Goal: Task Accomplishment & Management: Use online tool/utility

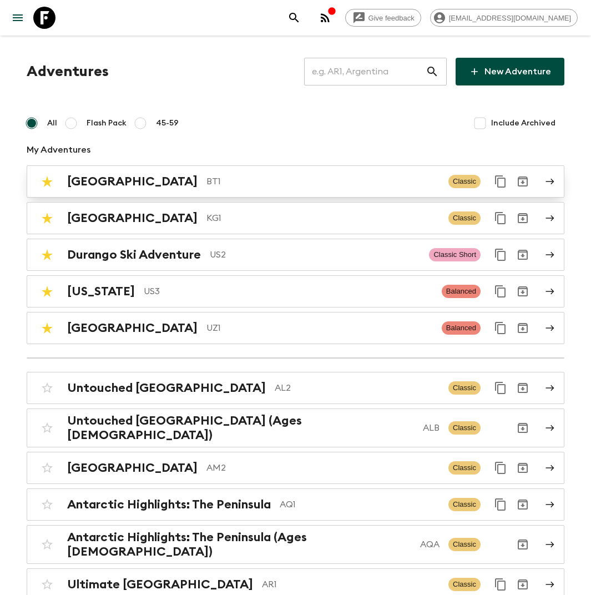
click at [165, 173] on div "Bhutan BT1 Classic" at bounding box center [274, 181] width 476 height 22
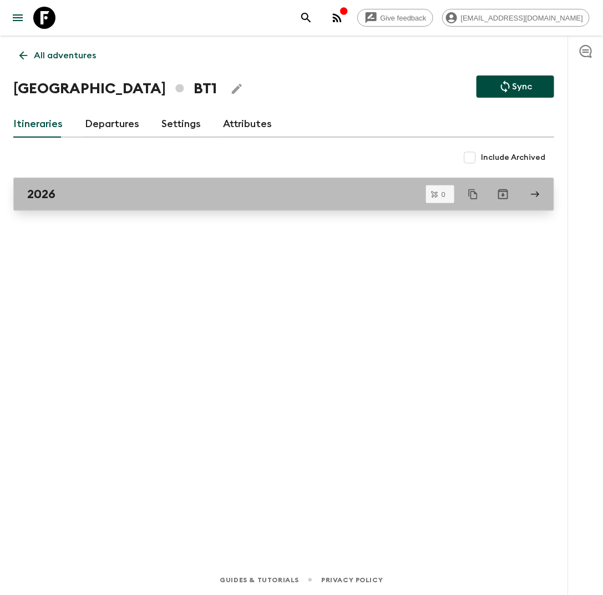
click at [254, 195] on div "2026" at bounding box center [273, 194] width 492 height 14
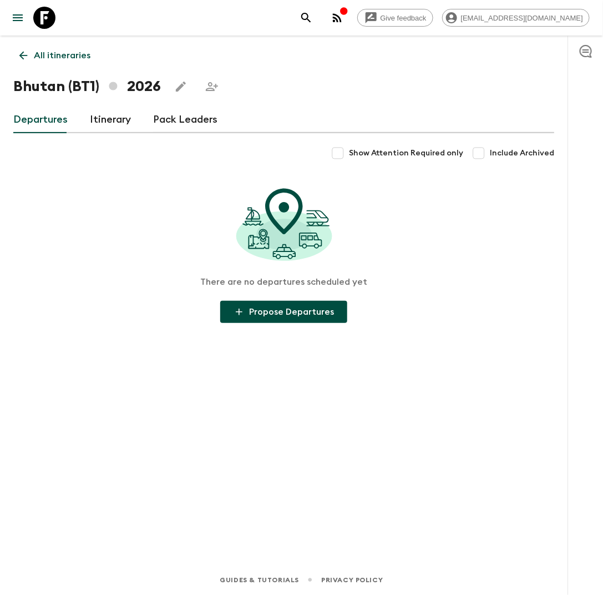
click at [127, 120] on link "Itinerary" at bounding box center [110, 120] width 41 height 27
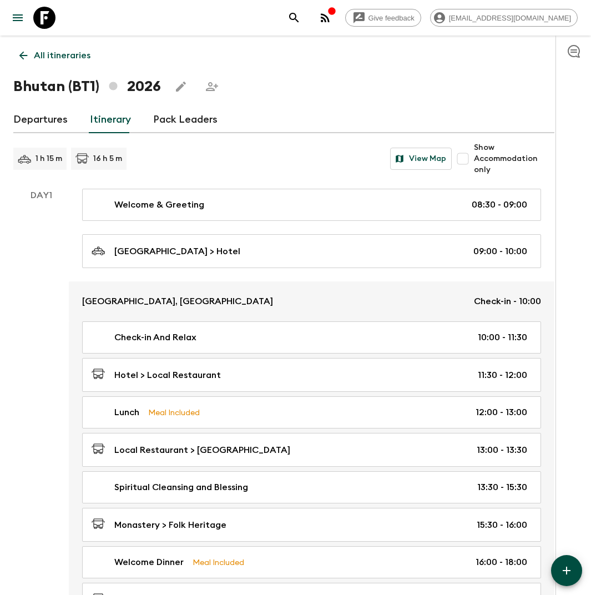
click at [52, 115] on link "Departures" at bounding box center [40, 120] width 54 height 27
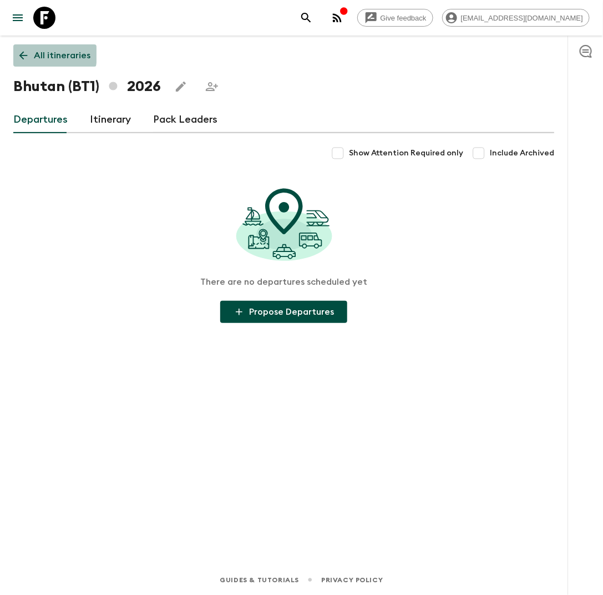
click at [20, 54] on icon at bounding box center [23, 56] width 8 height 8
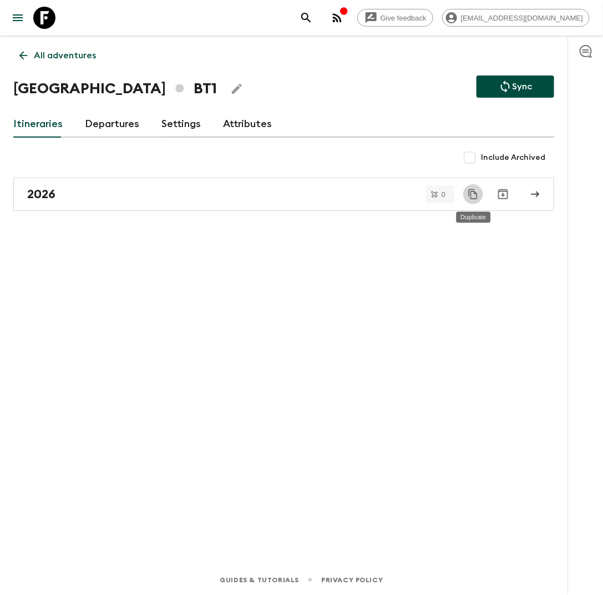
click at [476, 197] on icon "Duplicate" at bounding box center [473, 194] width 11 height 11
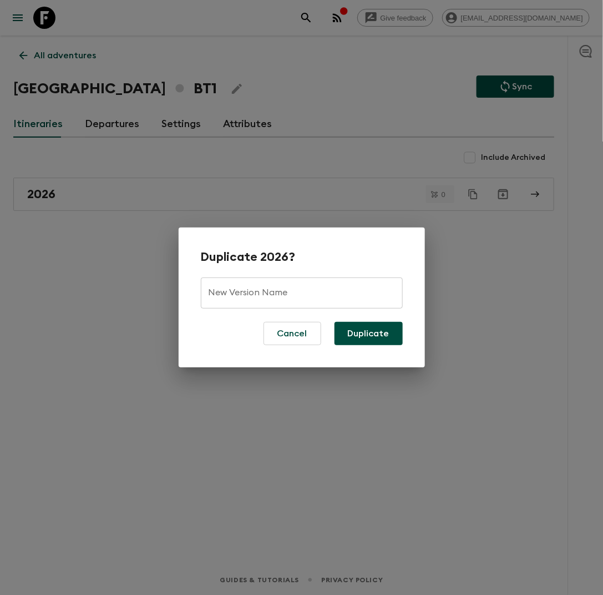
click at [259, 298] on input "New Version Name" at bounding box center [302, 293] width 202 height 31
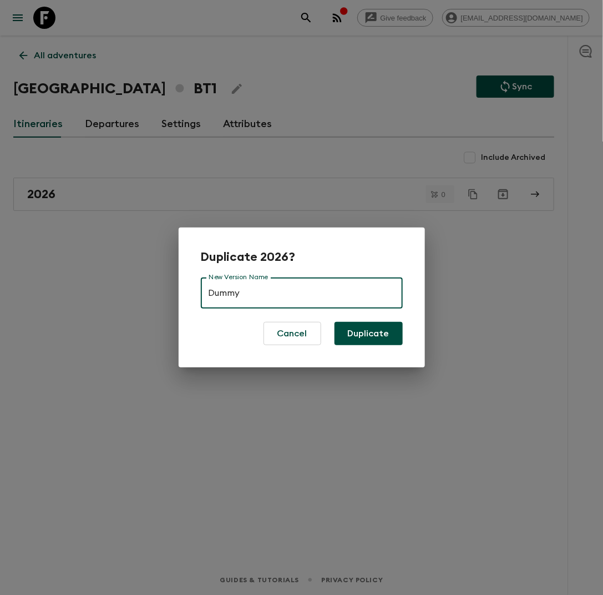
type input "Dummy"
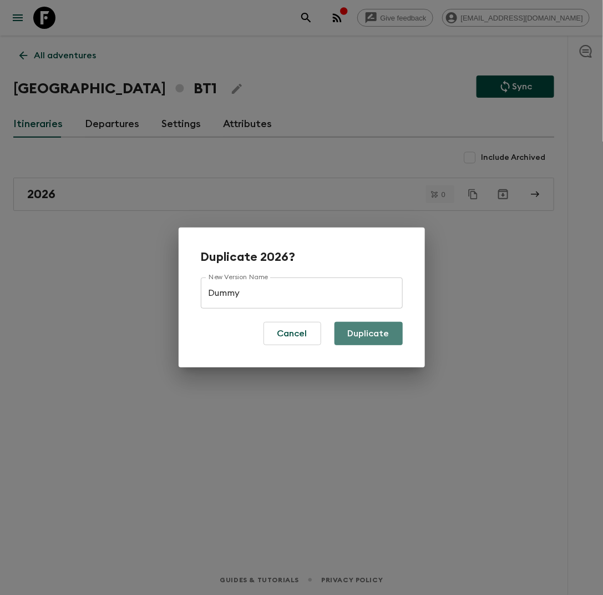
click at [374, 340] on button "Duplicate" at bounding box center [369, 333] width 68 height 23
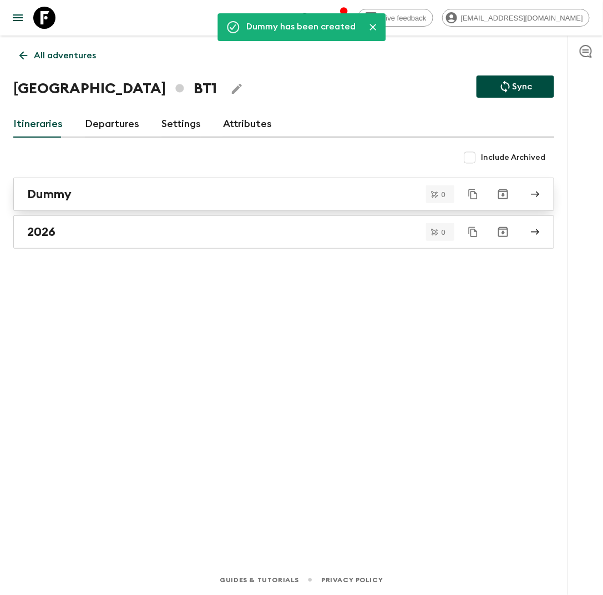
click at [204, 193] on div "Dummy" at bounding box center [273, 194] width 492 height 14
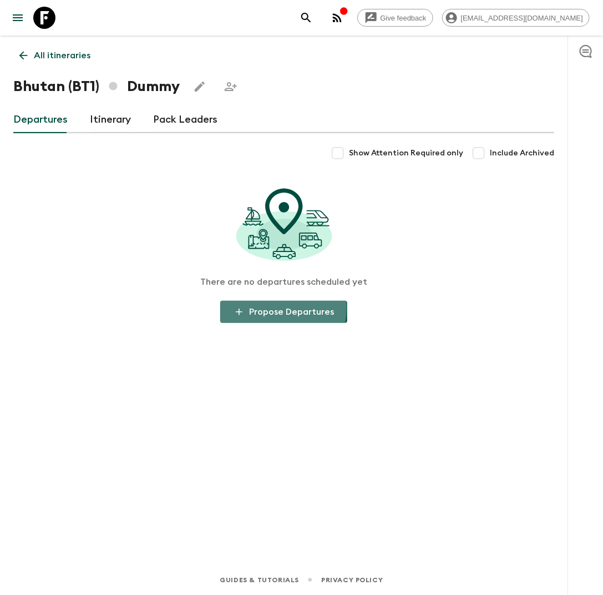
click at [246, 308] on button "Propose Departures" at bounding box center [283, 312] width 127 height 22
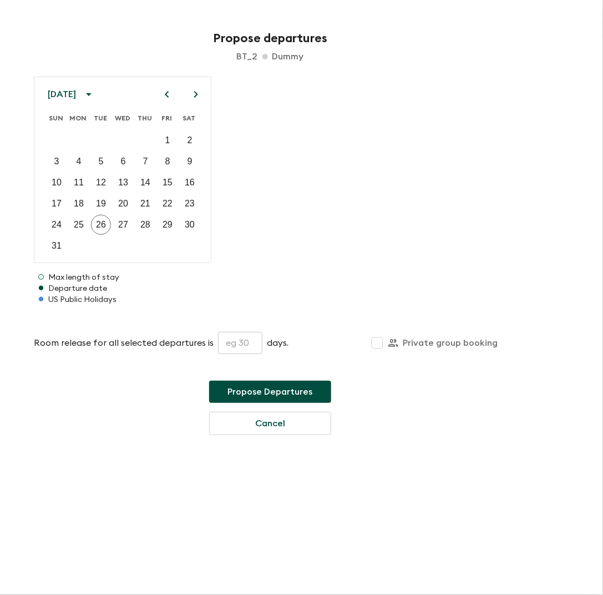
click at [230, 348] on input "text" at bounding box center [240, 343] width 44 height 22
type input "45"
click at [192, 95] on icon "Next month" at bounding box center [195, 94] width 13 height 13
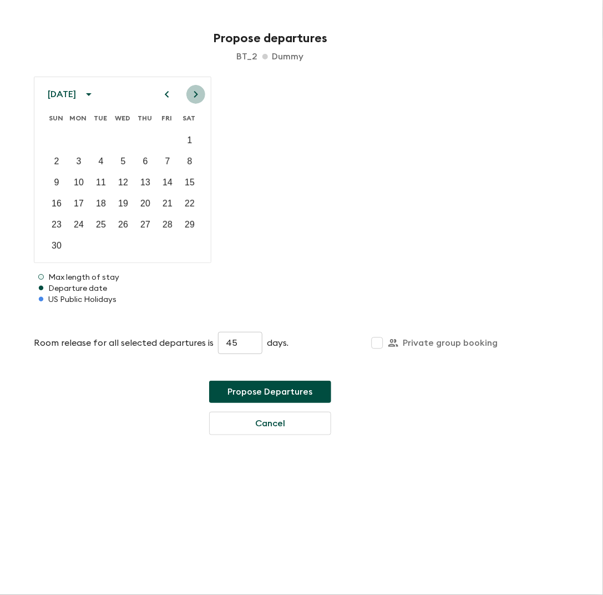
click at [192, 95] on icon "Next month" at bounding box center [195, 94] width 13 height 13
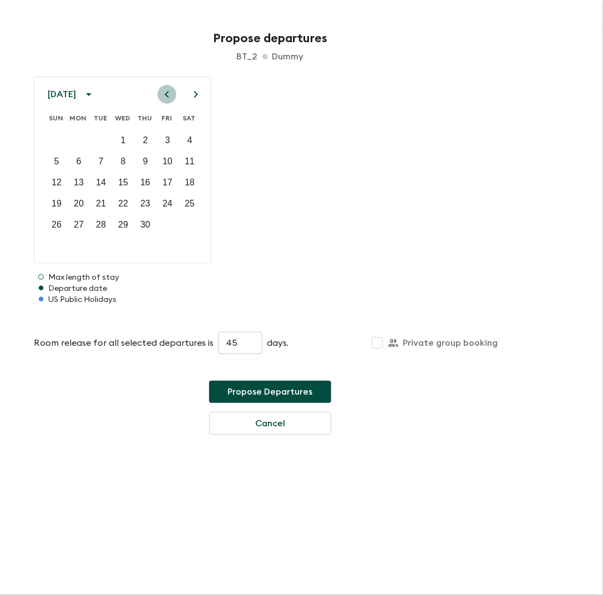
click at [169, 92] on icon "Previous month" at bounding box center [166, 94] width 13 height 13
click at [189, 162] on p "14" at bounding box center [190, 161] width 10 height 13
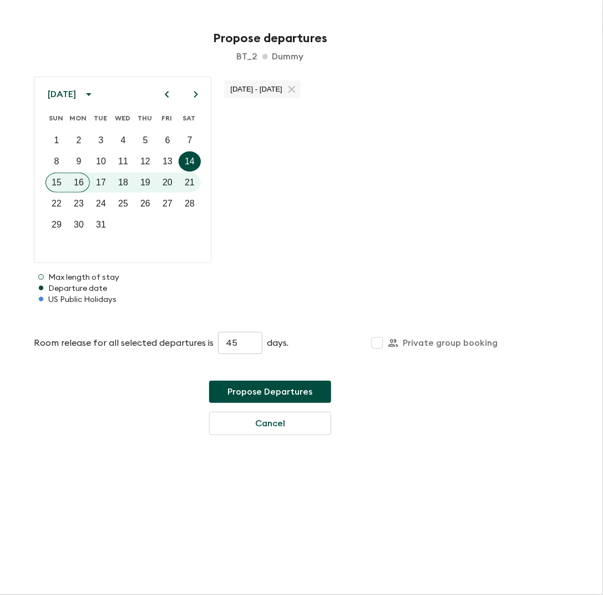
click at [192, 94] on icon "Next month" at bounding box center [195, 94] width 13 height 13
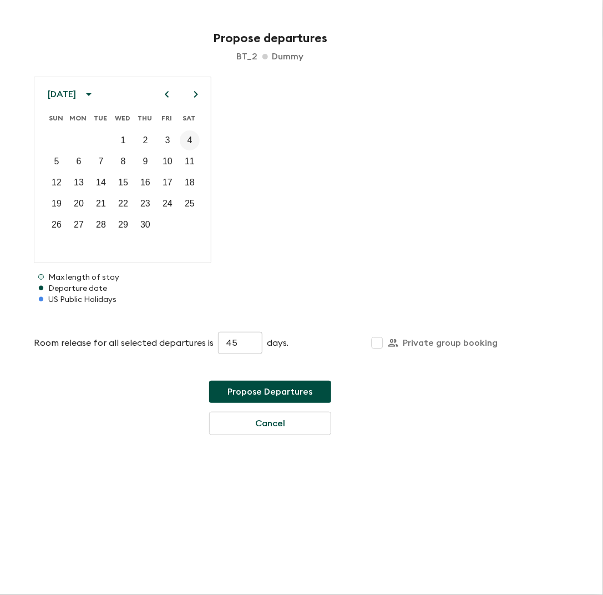
click at [190, 142] on p "4" at bounding box center [190, 140] width 5 height 13
click at [199, 95] on icon "Next month" at bounding box center [195, 94] width 13 height 13
click at [184, 204] on button "23" at bounding box center [190, 204] width 20 height 20
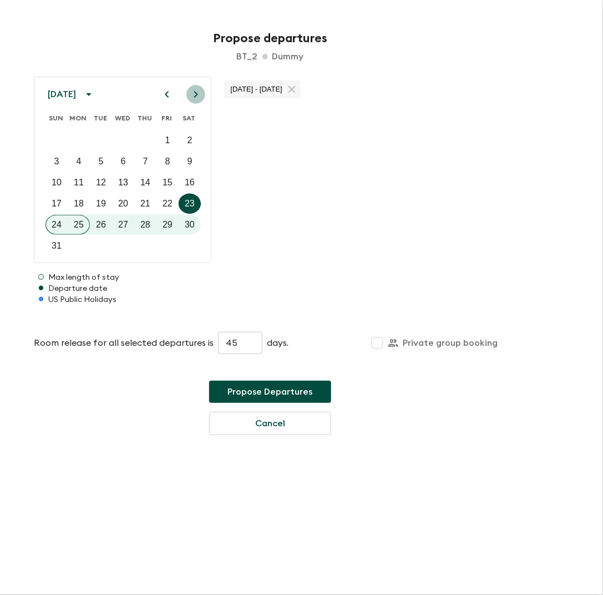
click at [194, 98] on icon "Next month" at bounding box center [195, 94] width 13 height 13
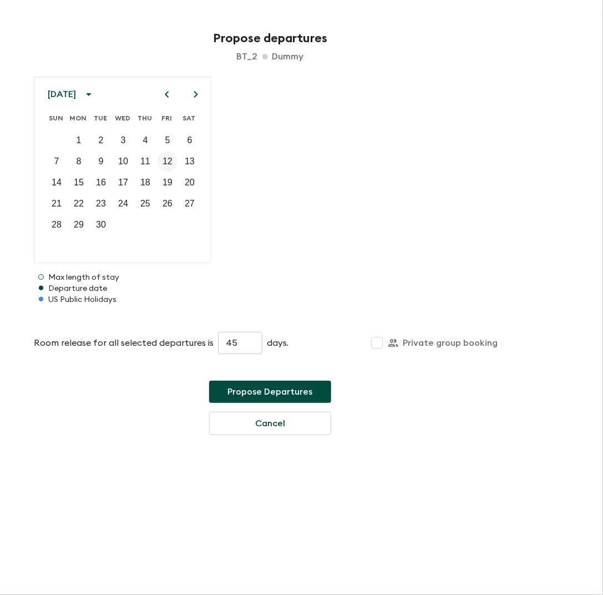
click at [168, 164] on p "12" at bounding box center [168, 161] width 10 height 13
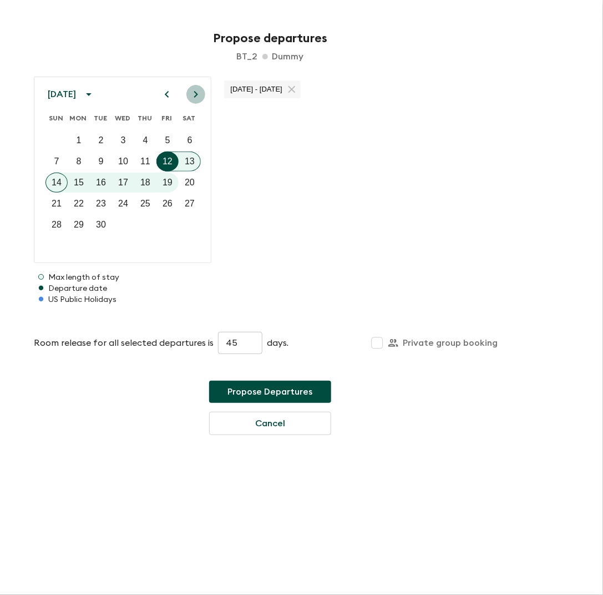
click at [193, 99] on icon "Next month" at bounding box center [195, 94] width 13 height 13
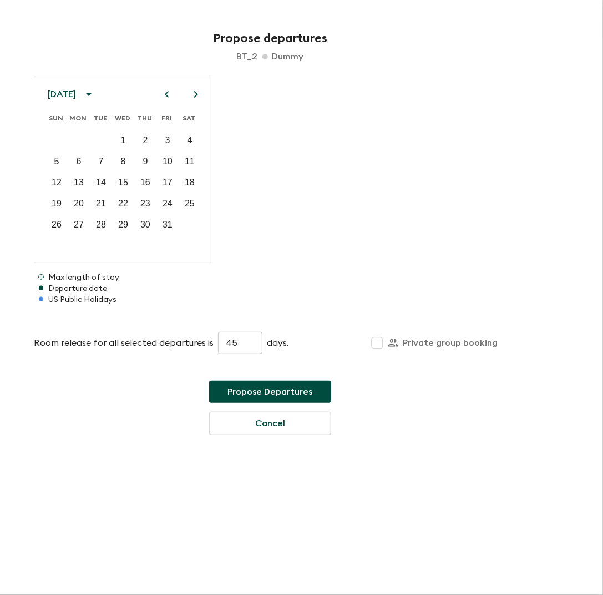
click at [164, 93] on icon "Previous month" at bounding box center [166, 94] width 13 height 13
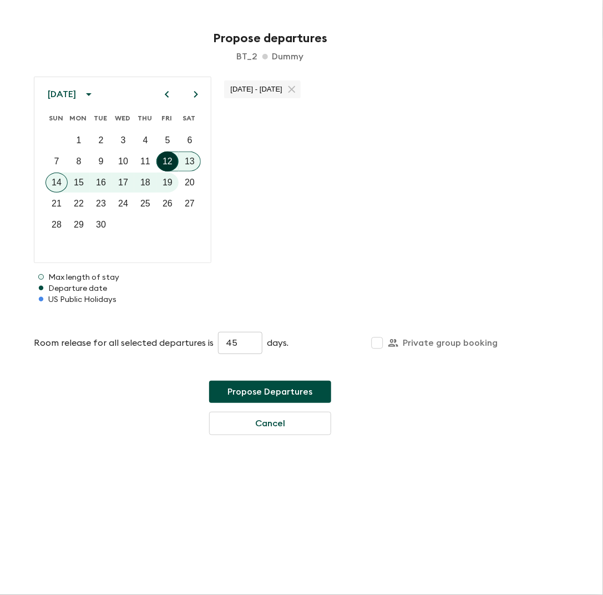
click at [172, 161] on p "12" at bounding box center [168, 161] width 10 height 13
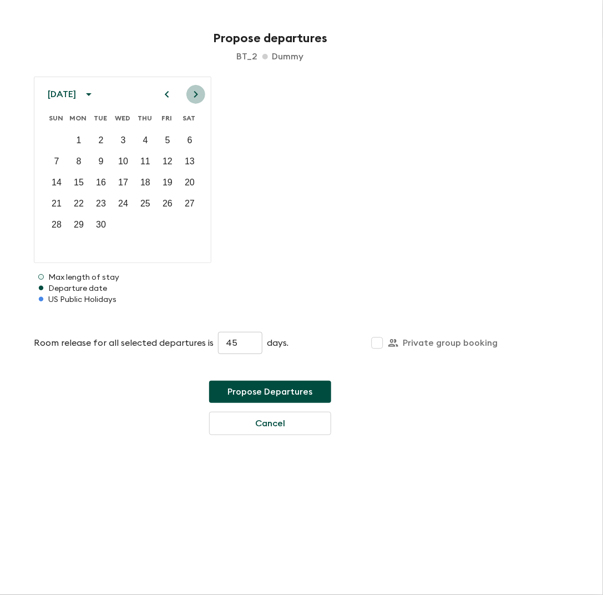
click at [198, 94] on icon "Next month" at bounding box center [196, 94] width 4 height 7
click at [187, 157] on p "12" at bounding box center [190, 161] width 10 height 13
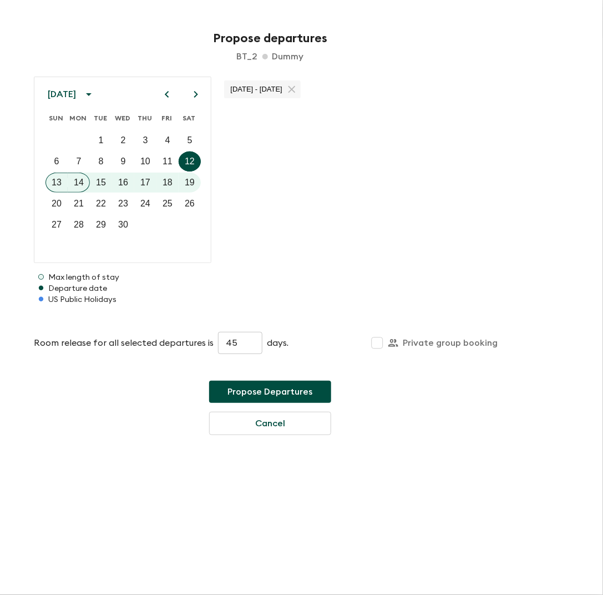
click at [195, 97] on icon "Next month" at bounding box center [196, 94] width 4 height 7
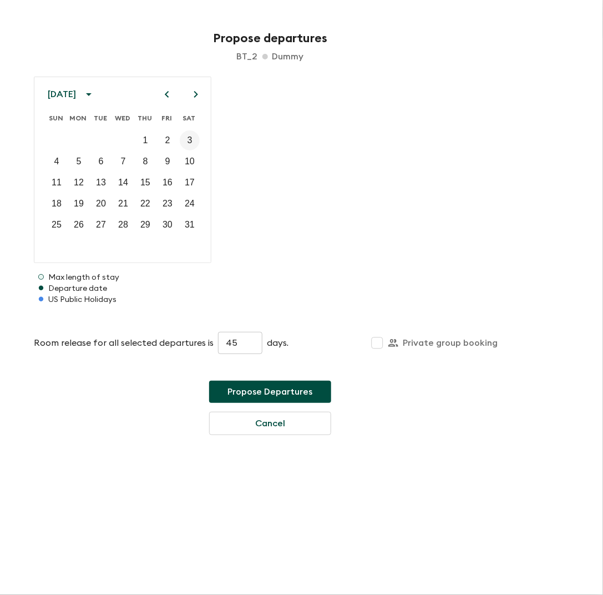
click at [184, 135] on button "3" at bounding box center [190, 140] width 20 height 20
click at [195, 94] on icon "Next month" at bounding box center [195, 94] width 13 height 13
click at [185, 184] on p "21" at bounding box center [190, 182] width 10 height 13
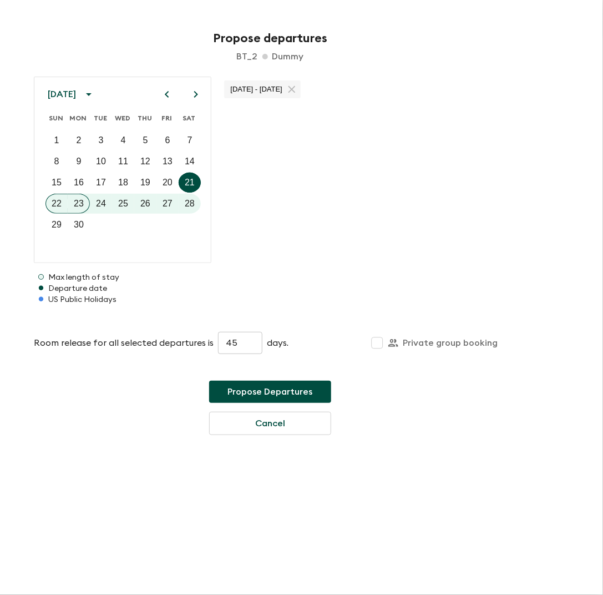
click at [239, 390] on button "Propose Departures" at bounding box center [270, 392] width 122 height 22
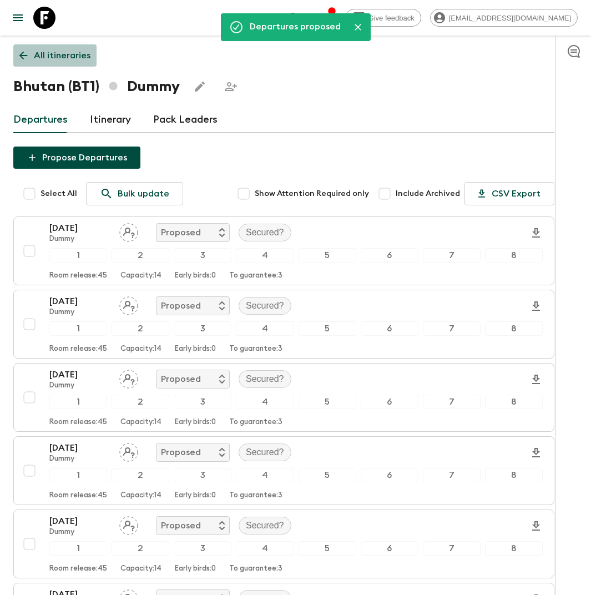
click at [72, 54] on p "All itineraries" at bounding box center [62, 55] width 57 height 13
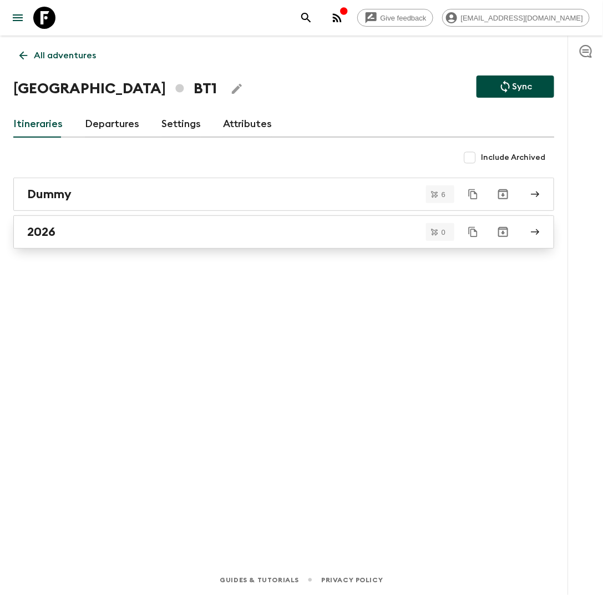
click at [100, 232] on div "2026" at bounding box center [273, 232] width 492 height 14
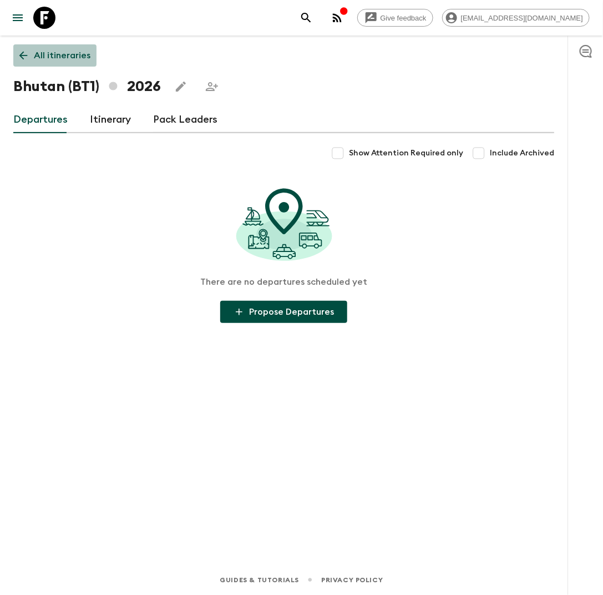
click at [55, 52] on p "All itineraries" at bounding box center [62, 55] width 57 height 13
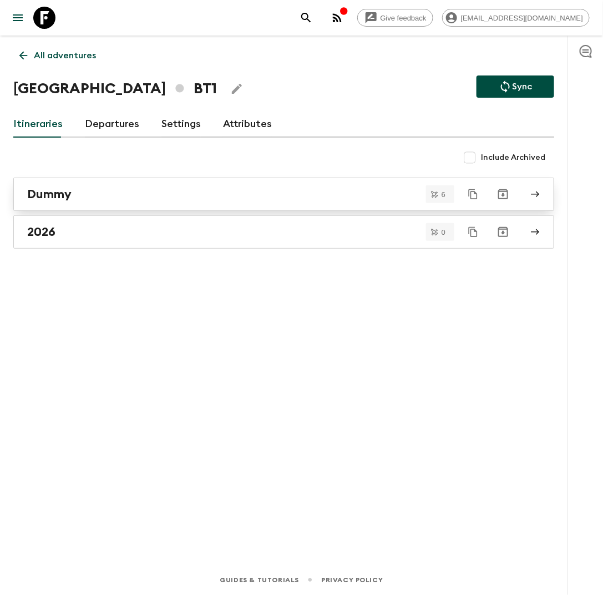
click at [148, 190] on div "Dummy" at bounding box center [273, 194] width 492 height 14
